Goal: Find specific page/section

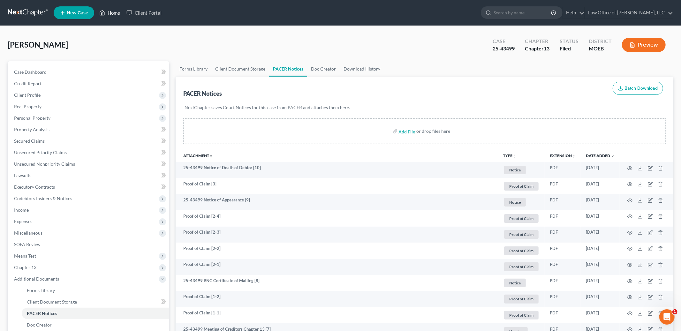
click at [113, 14] on link "Home" at bounding box center [109, 13] width 27 height 12
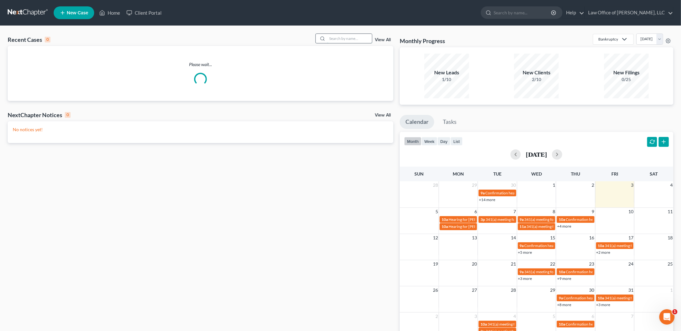
click at [347, 38] on input "search" at bounding box center [349, 38] width 45 height 9
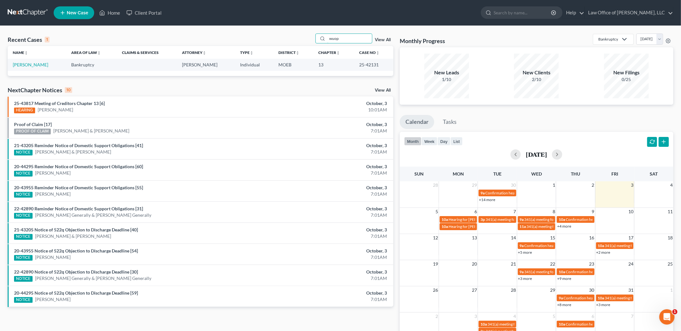
type input "wuop"
click at [32, 67] on td "[PERSON_NAME]" at bounding box center [37, 65] width 58 height 12
click at [33, 63] on link "[PERSON_NAME]" at bounding box center [30, 64] width 35 height 5
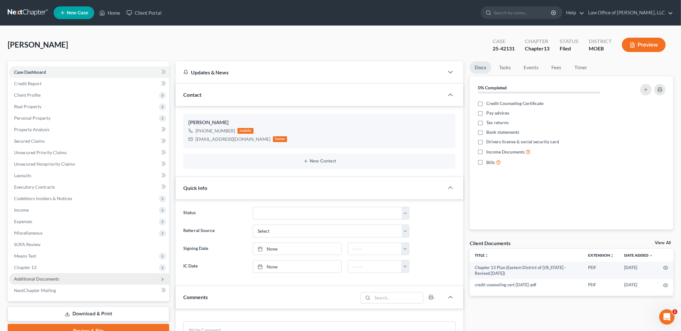
click at [46, 280] on span "Additional Documents" at bounding box center [36, 278] width 45 height 5
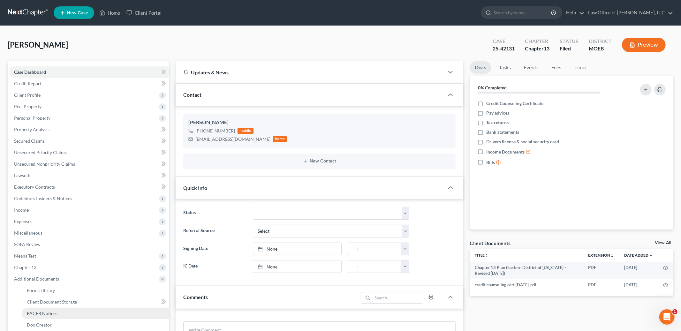
click at [67, 314] on link "PACER Notices" at bounding box center [96, 314] width 148 height 12
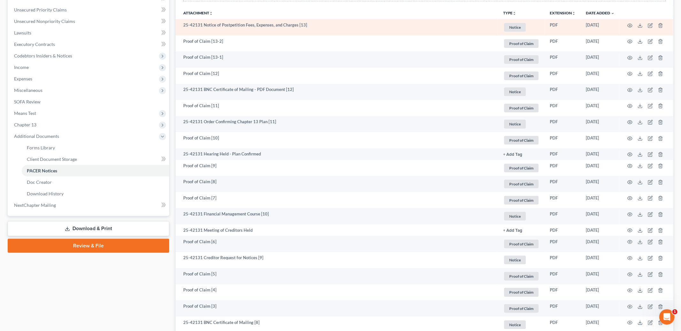
scroll to position [143, 0]
